Goal: Share content: Share content

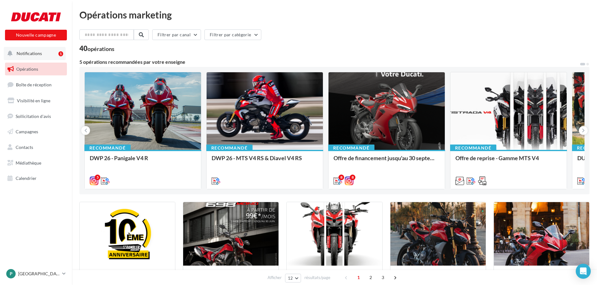
click at [32, 50] on button "Notifications 1" at bounding box center [35, 53] width 62 height 13
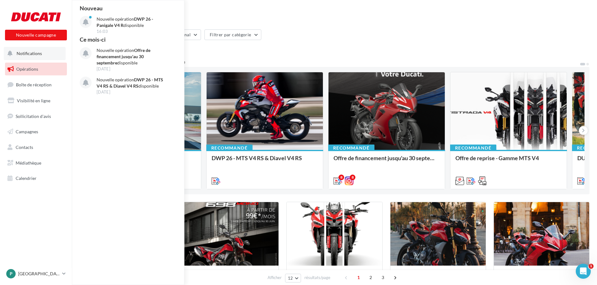
click at [33, 53] on span "Notifications" at bounding box center [29, 53] width 25 height 5
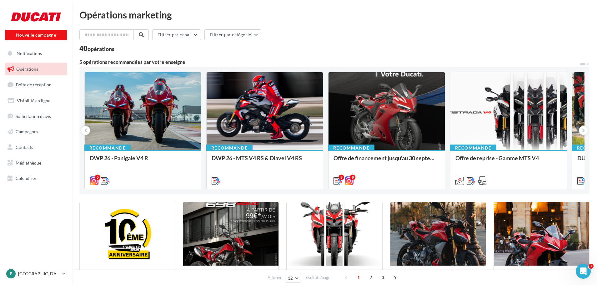
click at [33, 71] on span "Opérations" at bounding box center [27, 68] width 22 height 5
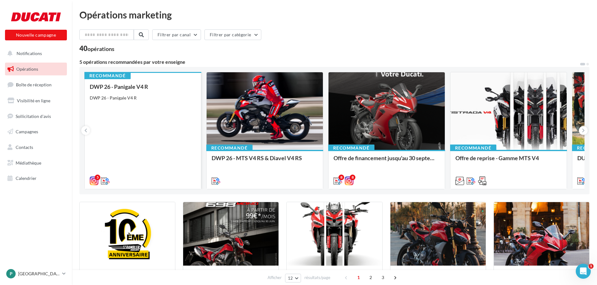
click at [149, 111] on div "DWP 26 - Panigale V4 R DWP 26 - Panigale V4 R" at bounding box center [143, 133] width 106 height 100
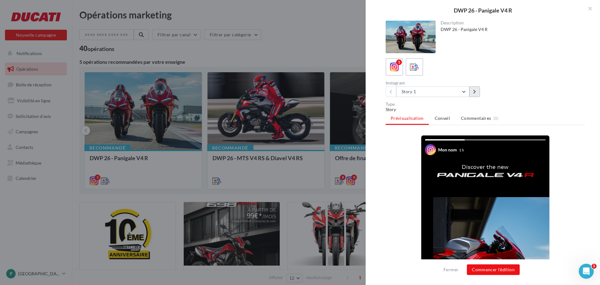
click at [474, 88] on button at bounding box center [475, 91] width 11 height 11
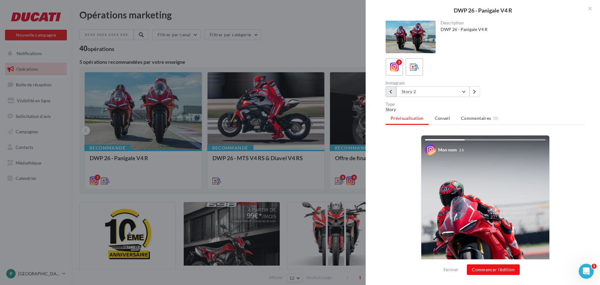
click at [390, 89] on button at bounding box center [391, 91] width 11 height 11
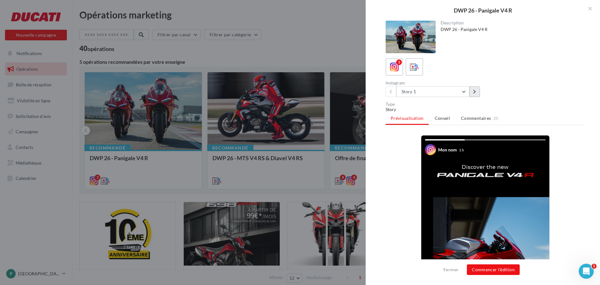
click at [473, 92] on button at bounding box center [475, 91] width 11 height 11
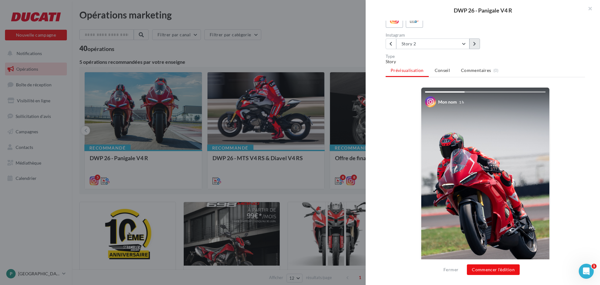
scroll to position [63, 0]
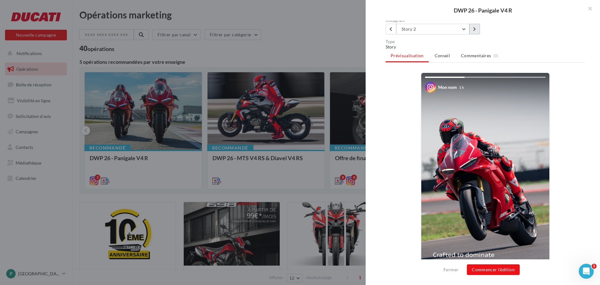
click at [475, 29] on icon at bounding box center [474, 29] width 3 height 4
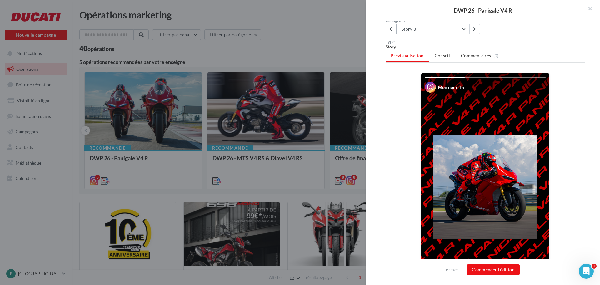
click at [421, 31] on button "Story 3" at bounding box center [432, 29] width 73 height 11
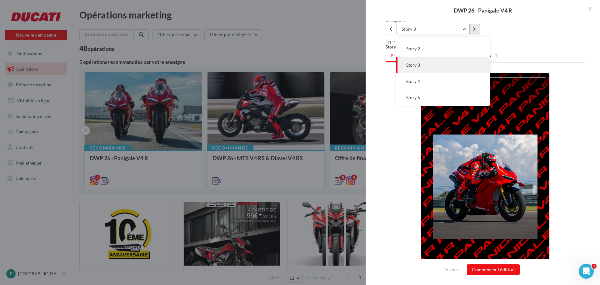
click at [473, 29] on icon at bounding box center [474, 29] width 3 height 4
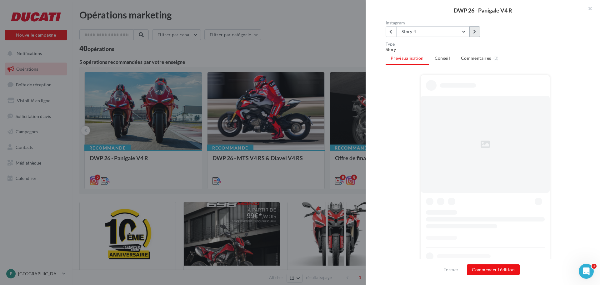
scroll to position [63, 0]
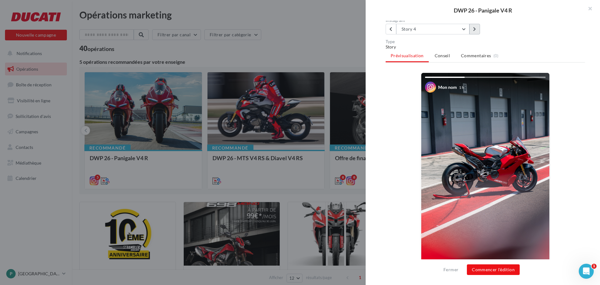
click at [479, 30] on button at bounding box center [475, 29] width 11 height 11
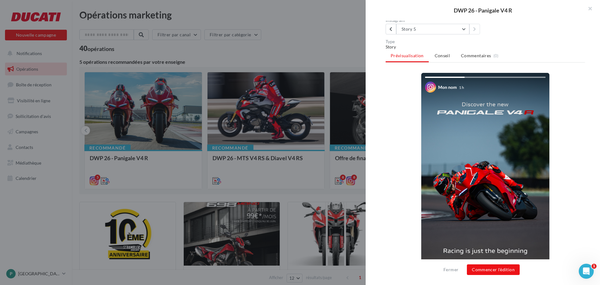
click at [446, 118] on img at bounding box center [485, 187] width 128 height 228
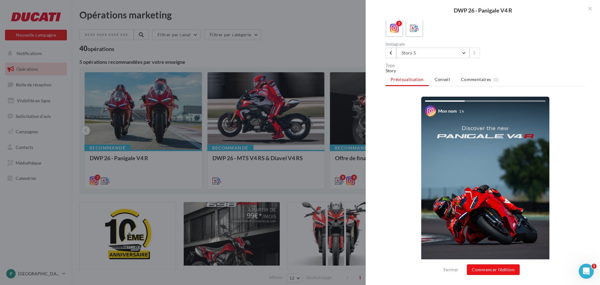
scroll to position [0, 0]
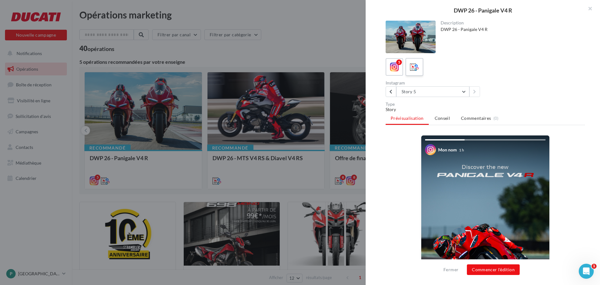
click at [413, 67] on icon at bounding box center [414, 67] width 9 height 9
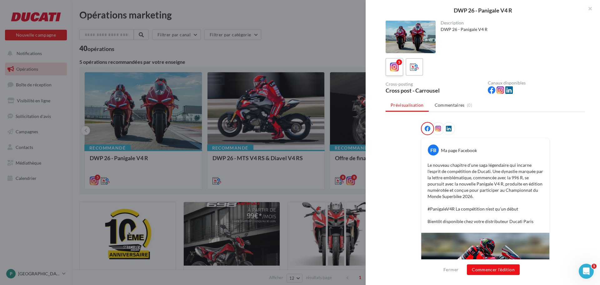
click at [399, 66] on icon at bounding box center [394, 67] width 9 height 9
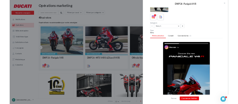
scroll to position [31, 0]
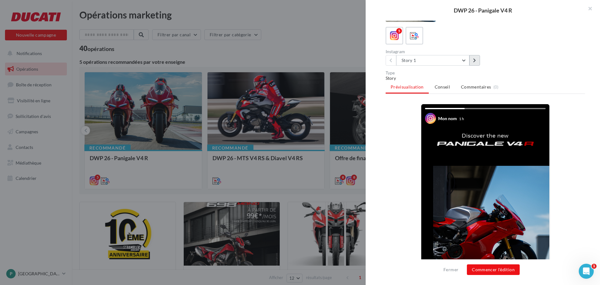
click at [476, 62] on icon at bounding box center [474, 60] width 3 height 4
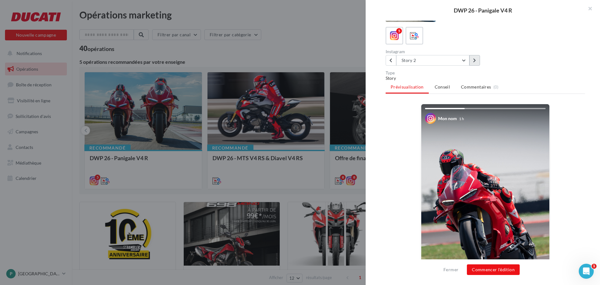
click at [477, 59] on button at bounding box center [475, 60] width 11 height 11
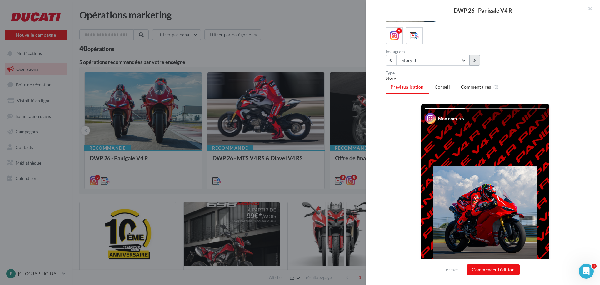
click at [479, 58] on button at bounding box center [475, 60] width 11 height 11
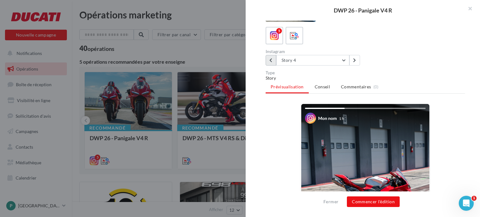
click at [273, 55] on button at bounding box center [271, 60] width 11 height 11
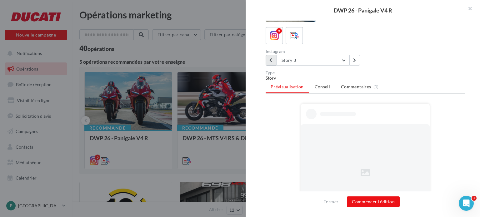
click at [273, 55] on button at bounding box center [271, 60] width 11 height 11
click at [273, 60] on button at bounding box center [271, 60] width 11 height 11
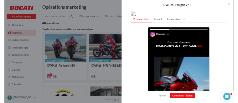
scroll to position [63, 0]
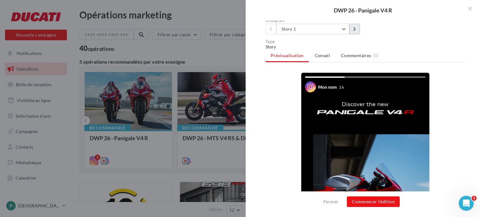
click at [356, 29] on button at bounding box center [355, 29] width 11 height 11
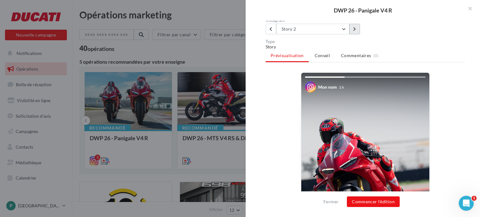
click at [356, 27] on icon at bounding box center [354, 29] width 3 height 4
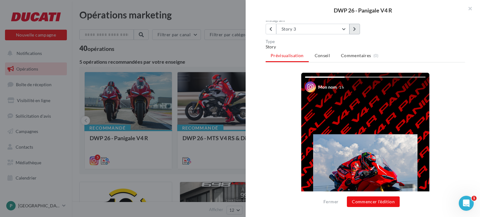
click at [356, 27] on button at bounding box center [355, 29] width 11 height 11
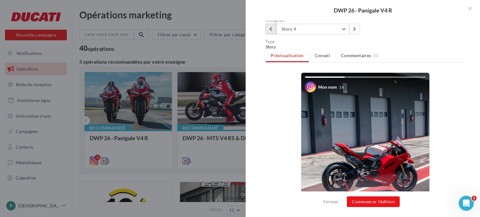
click at [273, 27] on button at bounding box center [271, 29] width 11 height 11
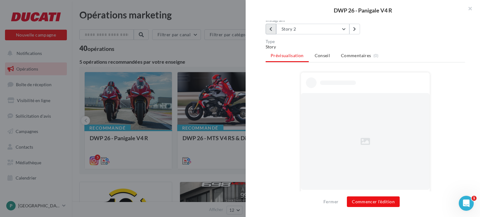
click at [273, 27] on button at bounding box center [271, 29] width 11 height 11
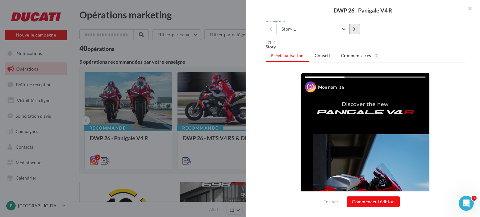
click at [351, 27] on button at bounding box center [355, 29] width 11 height 11
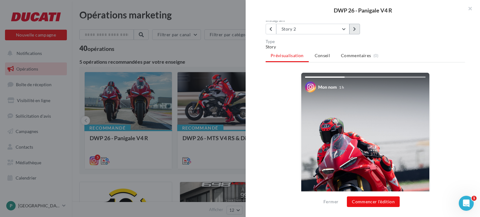
click at [357, 27] on button at bounding box center [355, 29] width 11 height 11
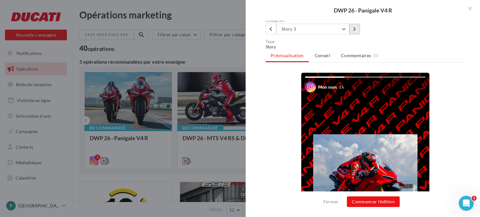
click at [355, 30] on icon at bounding box center [354, 29] width 3 height 4
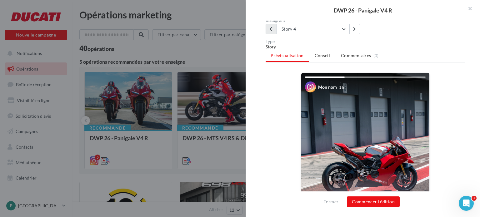
click at [269, 32] on button at bounding box center [271, 29] width 11 height 11
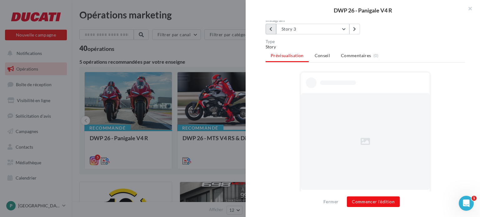
click at [269, 32] on button at bounding box center [271, 29] width 11 height 11
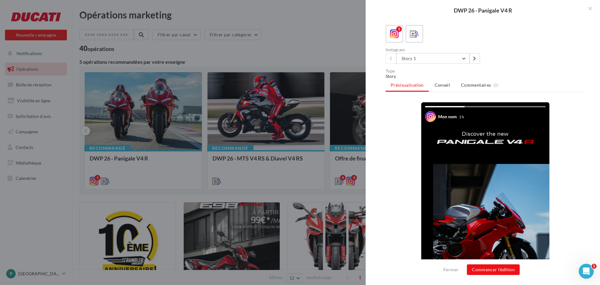
scroll to position [1, 0]
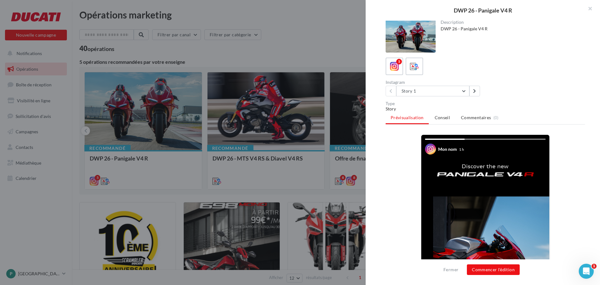
click at [412, 75] on div "5 Instagram Story 1 Story 1 Story 2 Story 3 Story 4 Story 5" at bounding box center [485, 77] width 199 height 39
click at [414, 68] on icon at bounding box center [414, 66] width 9 height 9
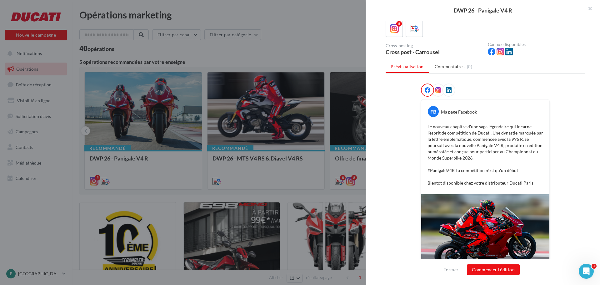
scroll to position [104, 0]
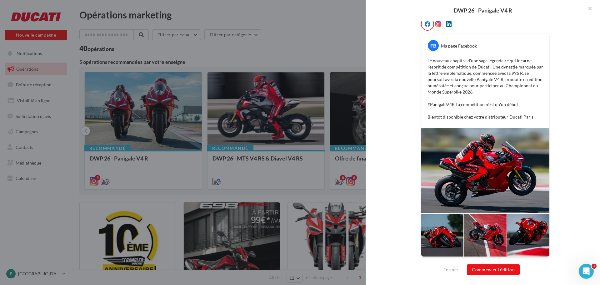
drag, startPoint x: 485, startPoint y: 168, endPoint x: 469, endPoint y: 174, distance: 17.3
click at [469, 174] on div at bounding box center [485, 170] width 128 height 85
click at [448, 174] on div at bounding box center [485, 170] width 128 height 85
click at [494, 270] on button "Commencer l'édition" at bounding box center [493, 269] width 53 height 11
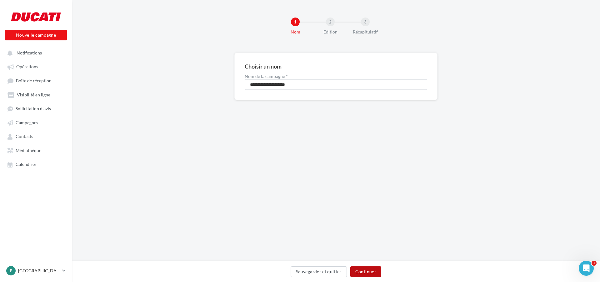
click at [367, 271] on button "Continuer" at bounding box center [365, 271] width 31 height 11
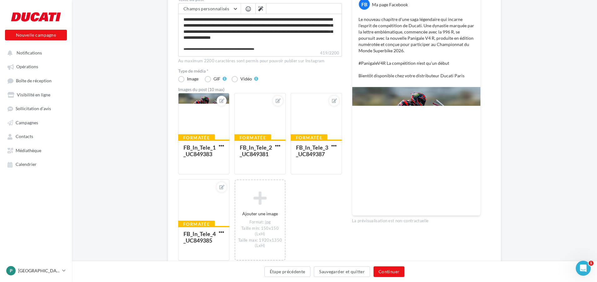
scroll to position [125, 0]
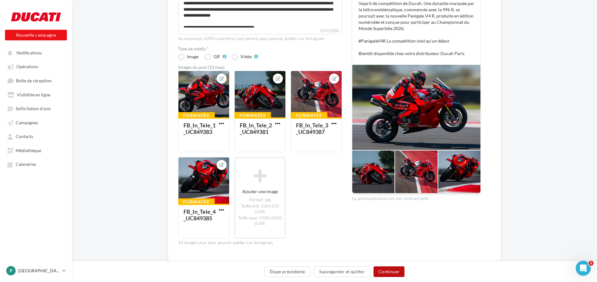
click at [394, 275] on button "Continuer" at bounding box center [389, 271] width 31 height 11
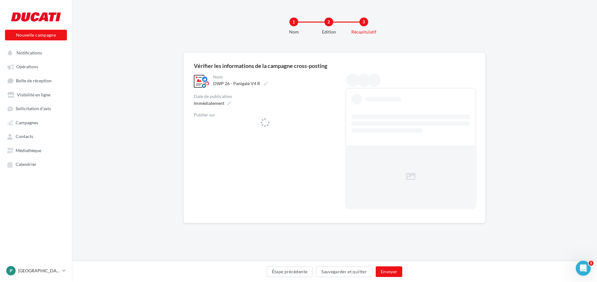
scroll to position [0, 0]
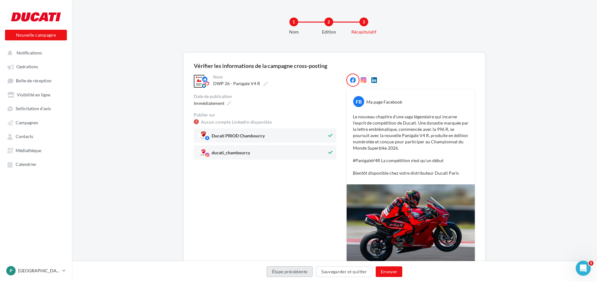
click at [288, 275] on button "Étape précédente" at bounding box center [290, 271] width 46 height 11
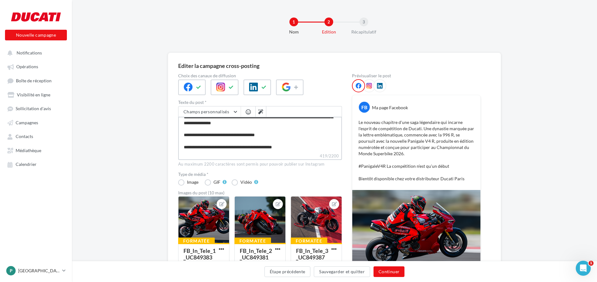
scroll to position [24, 0]
click at [284, 148] on textarea "**********" at bounding box center [260, 135] width 164 height 36
type textarea "**********"
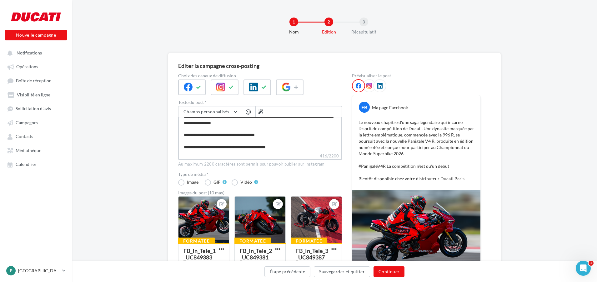
type textarea "**********"
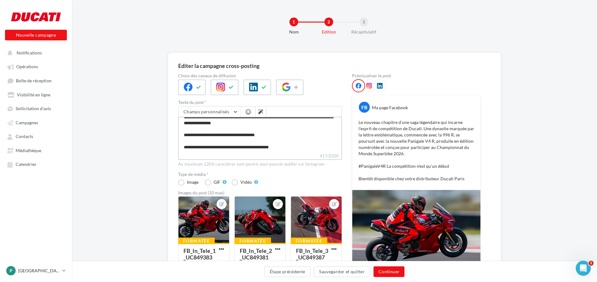
type textarea "**********"
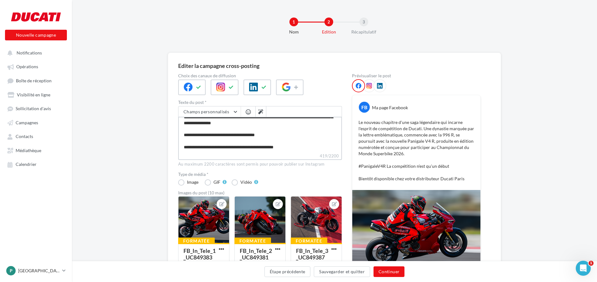
type textarea "**********"
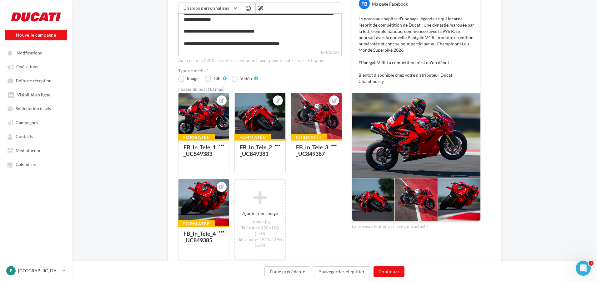
scroll to position [125, 0]
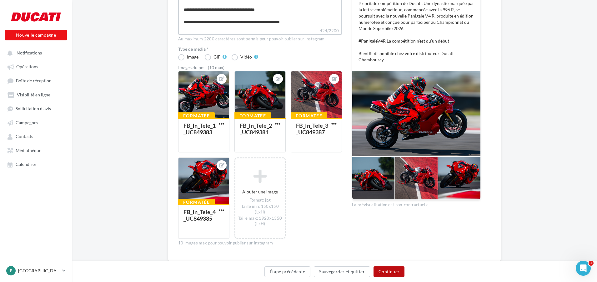
type textarea "**********"
click at [390, 273] on button "Continuer" at bounding box center [389, 271] width 31 height 11
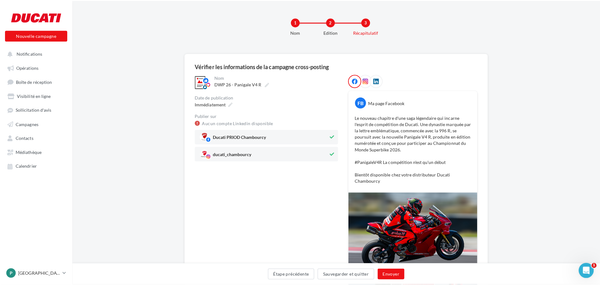
scroll to position [63, 0]
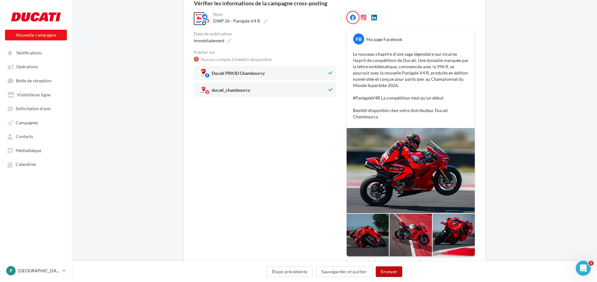
click at [388, 272] on button "Envoyer" at bounding box center [389, 271] width 27 height 11
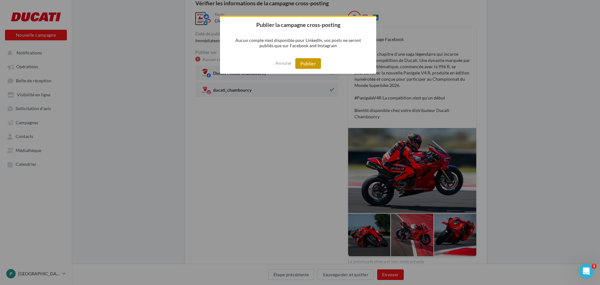
click at [307, 65] on button "Publier" at bounding box center [308, 63] width 26 height 11
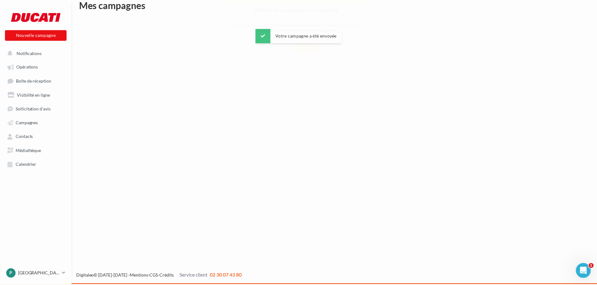
scroll to position [10, 0]
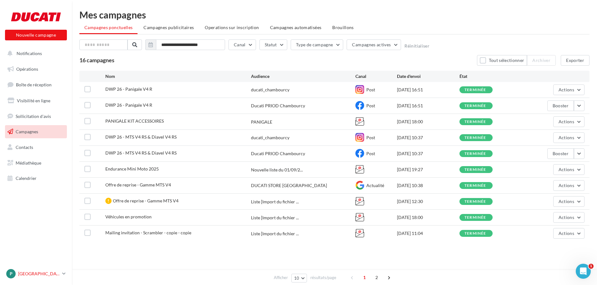
click at [29, 271] on p "[GEOGRAPHIC_DATA]" at bounding box center [39, 273] width 42 height 6
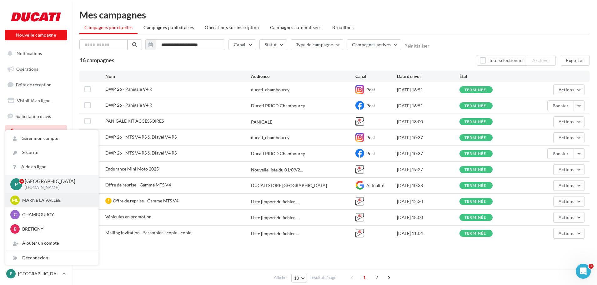
click at [38, 202] on p "MARNE LA VALLEE" at bounding box center [56, 200] width 69 height 6
